Goal: Transaction & Acquisition: Purchase product/service

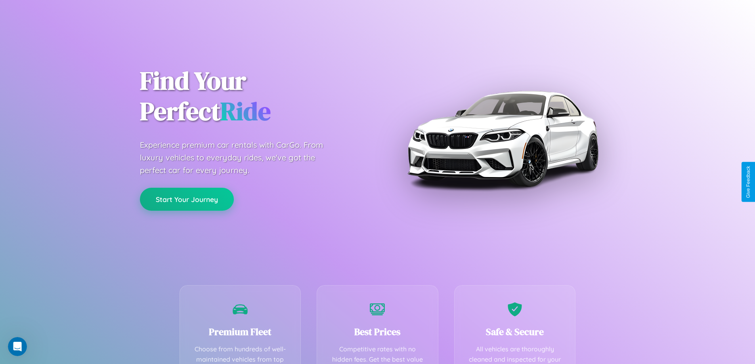
click at [187, 199] on button "Start Your Journey" at bounding box center [187, 199] width 94 height 23
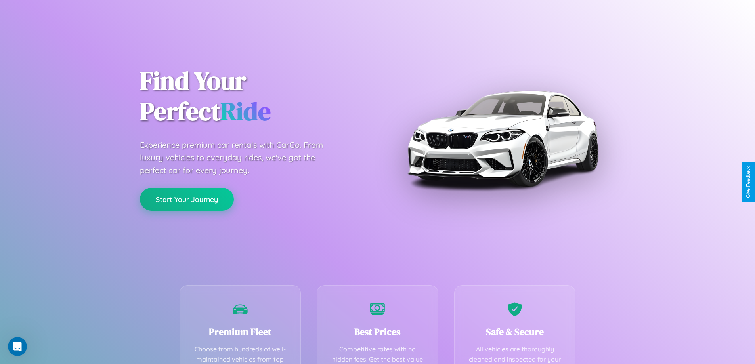
click at [187, 199] on button "Start Your Journey" at bounding box center [187, 199] width 94 height 23
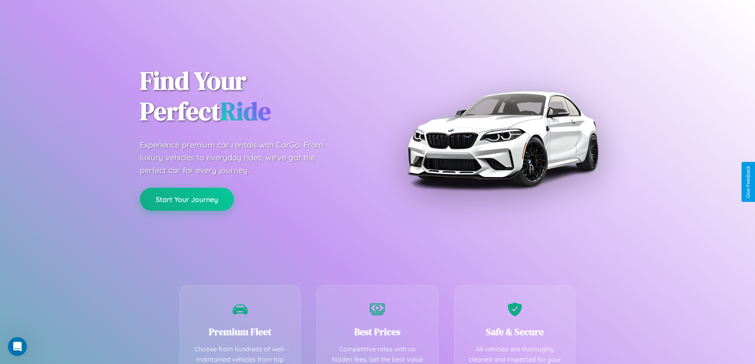
click at [187, 199] on button "Start Your Journey" at bounding box center [187, 199] width 94 height 23
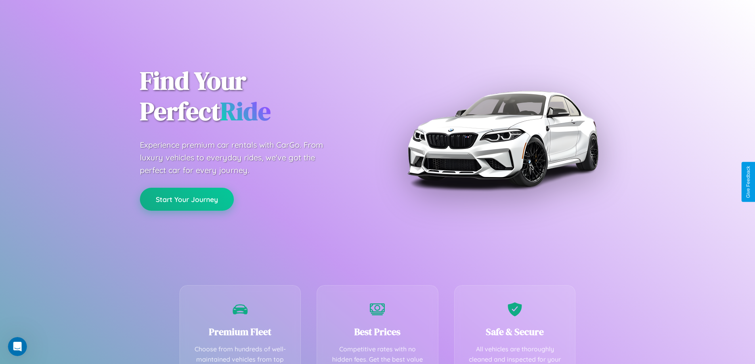
click at [187, 199] on button "Start Your Journey" at bounding box center [187, 199] width 94 height 23
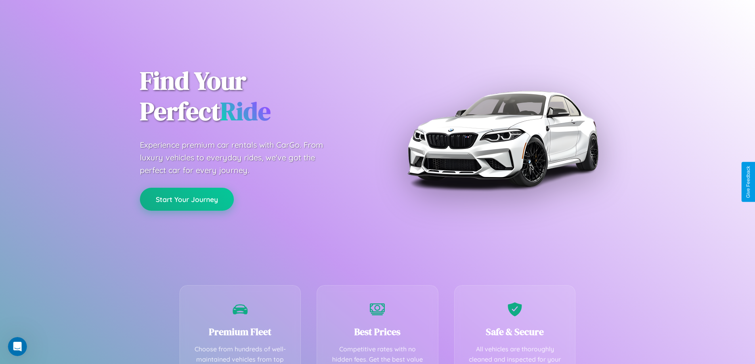
click at [187, 199] on button "Start Your Journey" at bounding box center [187, 199] width 94 height 23
